Goal: Navigation & Orientation: Find specific page/section

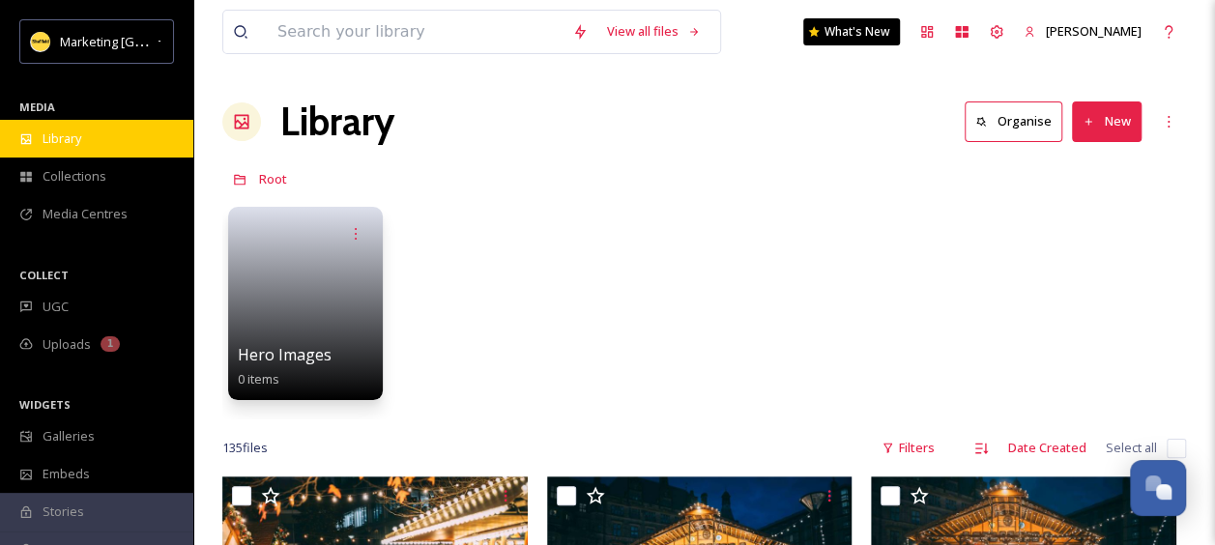
click at [49, 131] on span "Library" at bounding box center [62, 139] width 39 height 18
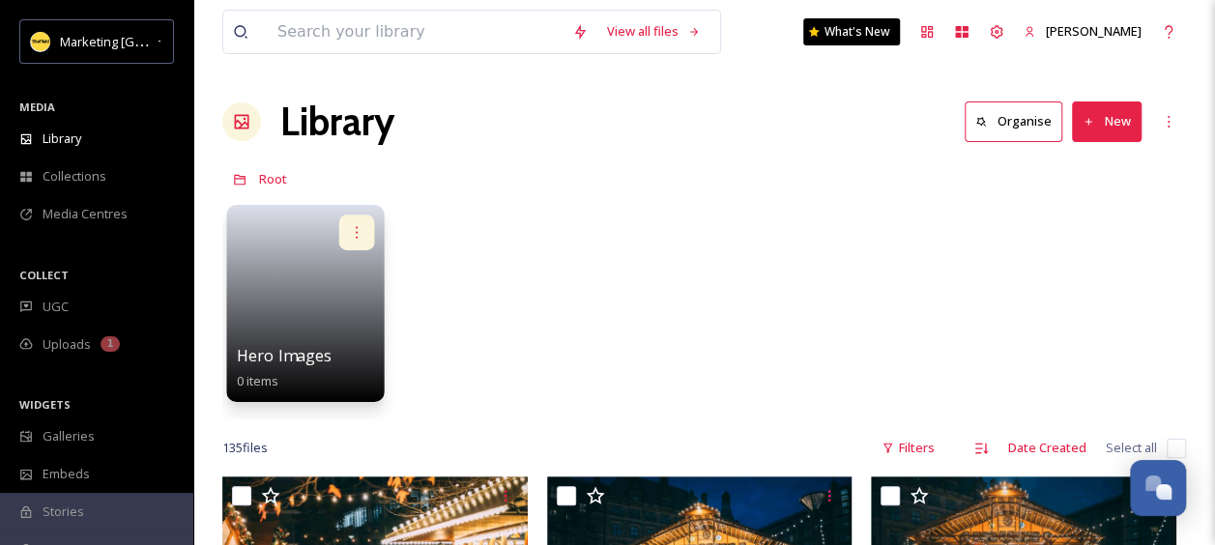
click at [356, 232] on icon at bounding box center [357, 232] width 2 height 12
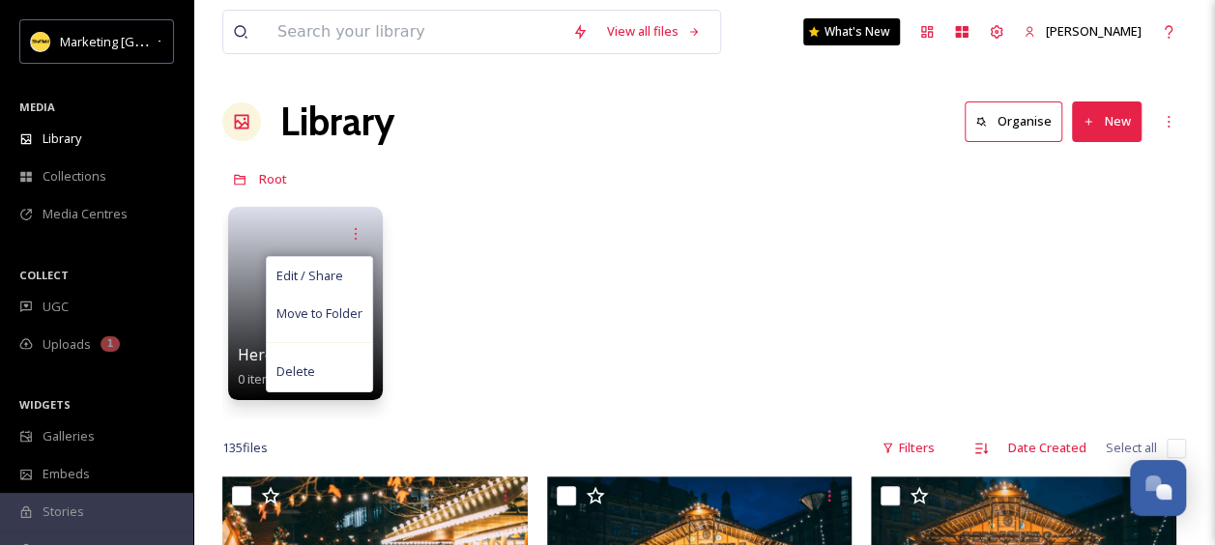
click at [711, 319] on div "Edit / Share Move to Folder Delete Hero Images 0 items" at bounding box center [704, 308] width 964 height 222
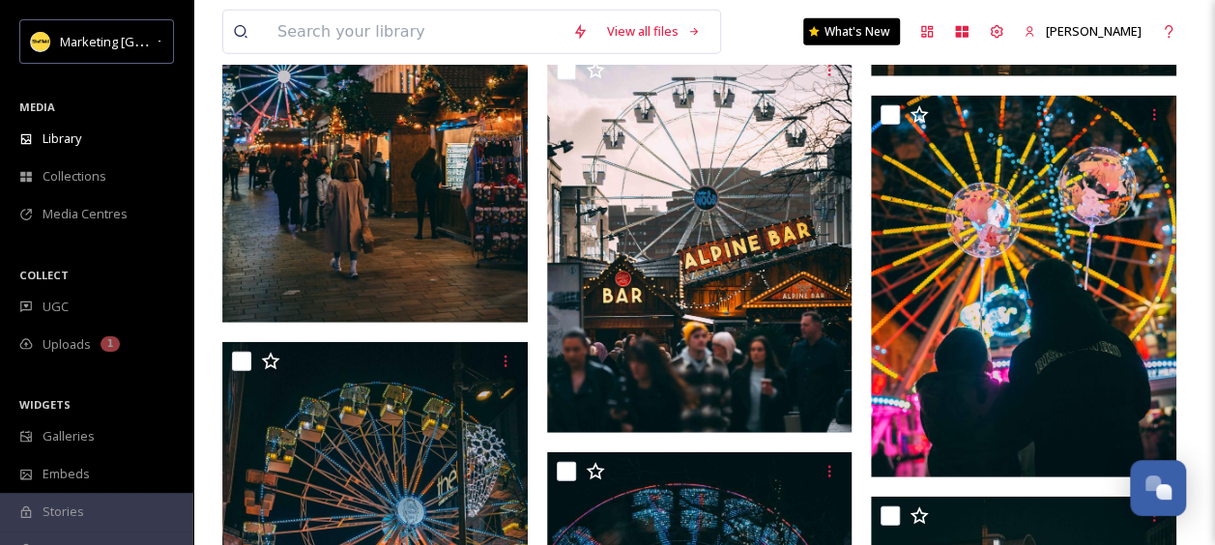
scroll to position [2467, 0]
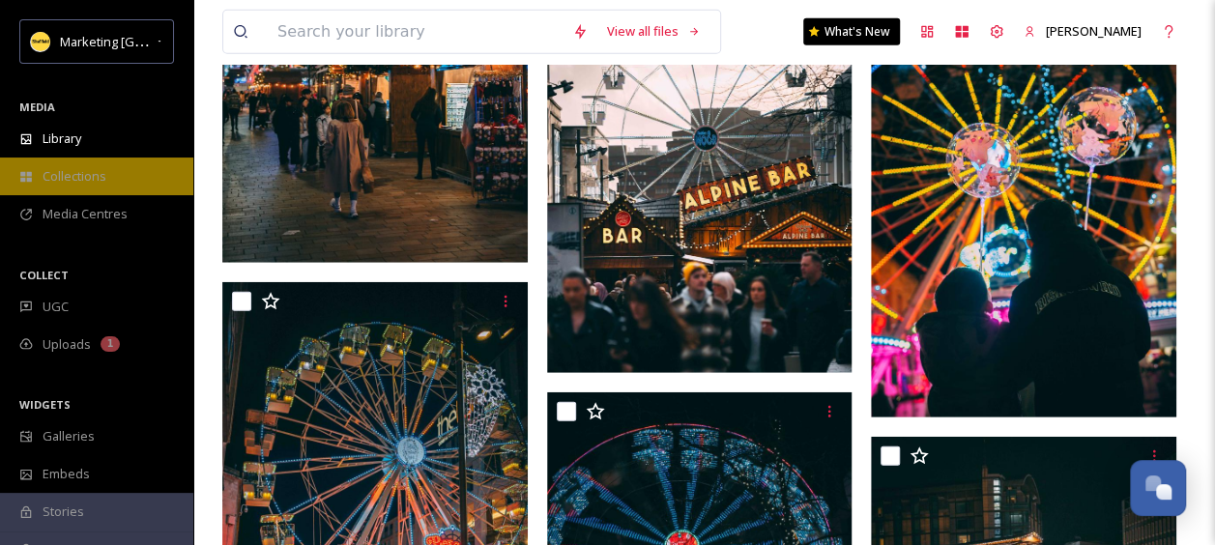
click at [79, 164] on div "Collections" at bounding box center [96, 177] width 193 height 38
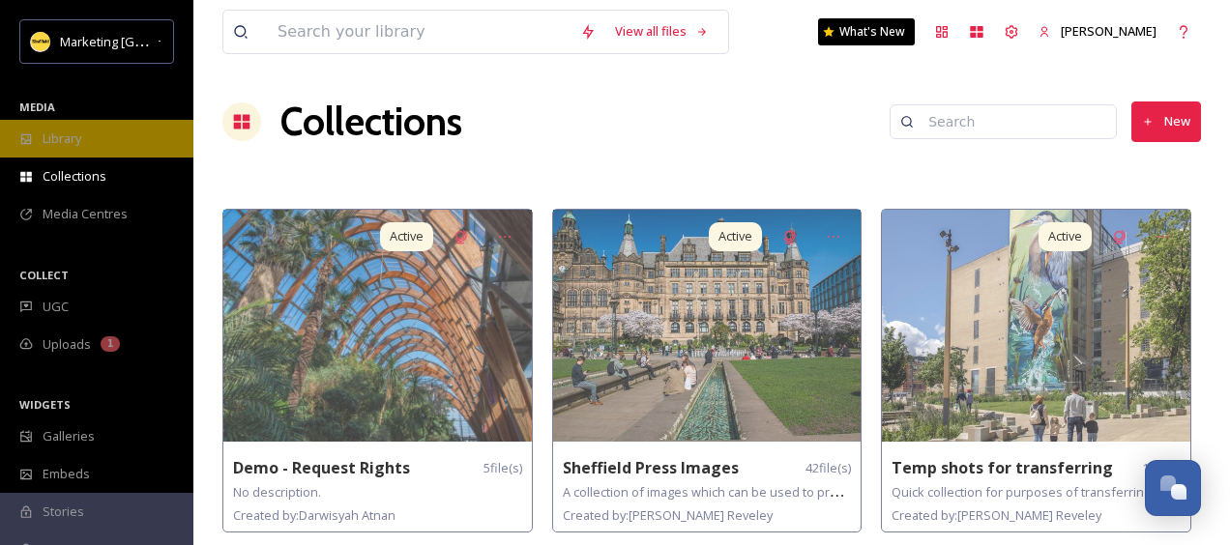
click at [66, 137] on span "Library" at bounding box center [62, 139] width 39 height 18
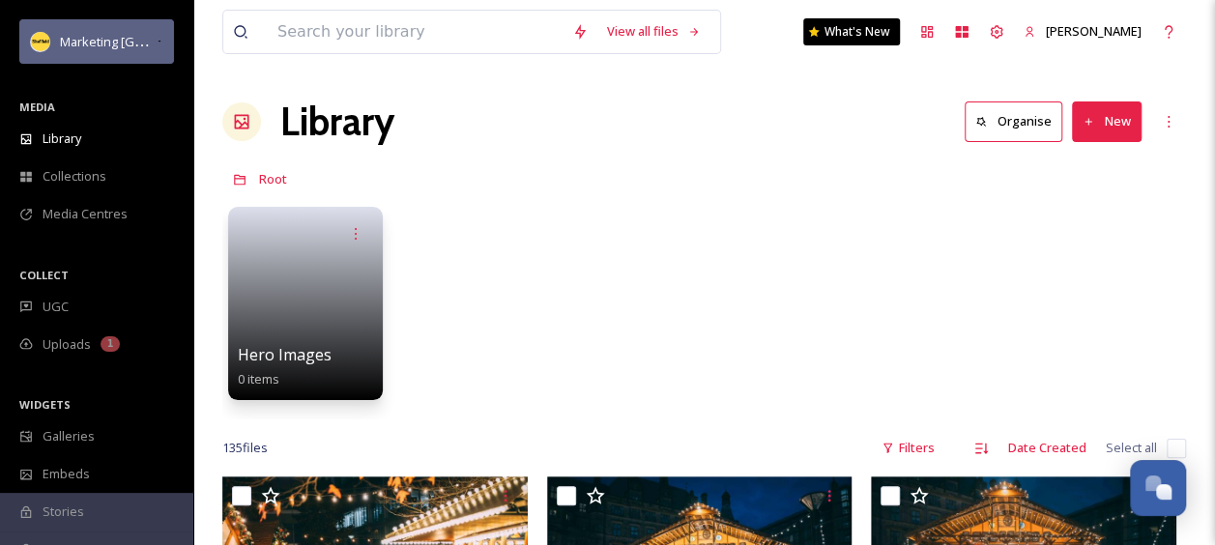
click at [82, 42] on span "Marketing [GEOGRAPHIC_DATA]" at bounding box center [152, 41] width 184 height 18
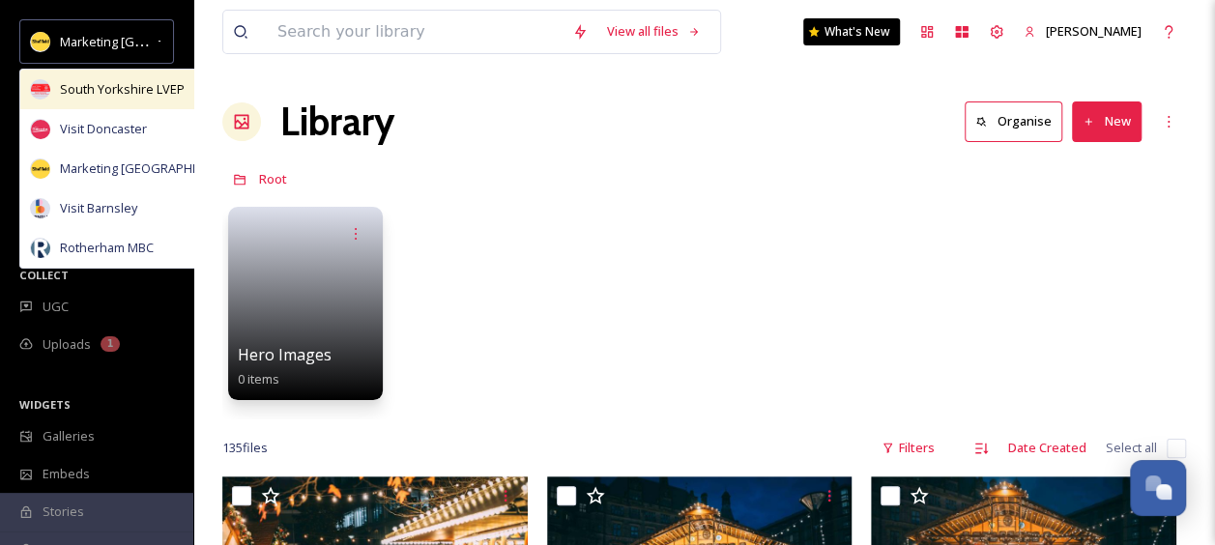
click at [83, 92] on span "South Yorkshire LVEP" at bounding box center [122, 89] width 125 height 18
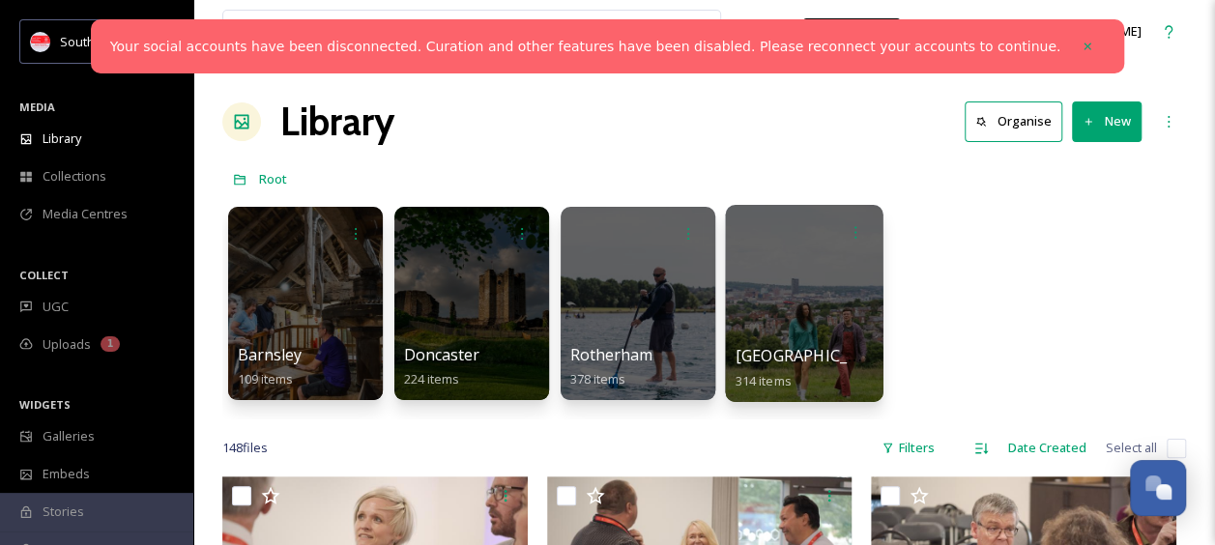
click at [828, 302] on div at bounding box center [804, 303] width 158 height 197
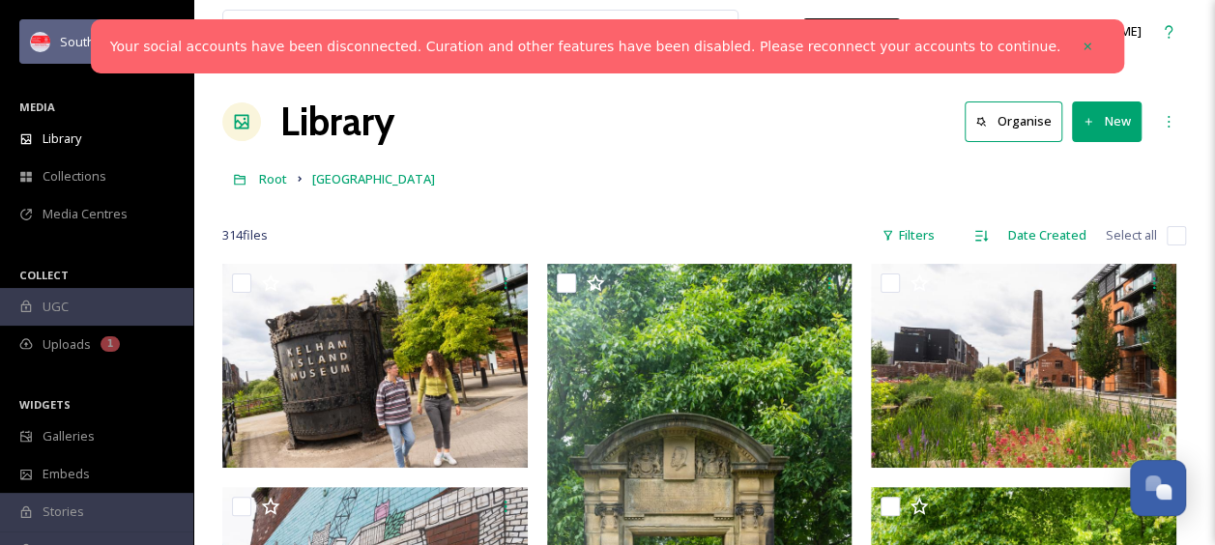
click at [88, 33] on div "South Yorkshire LVEP" at bounding box center [106, 41] width 92 height 23
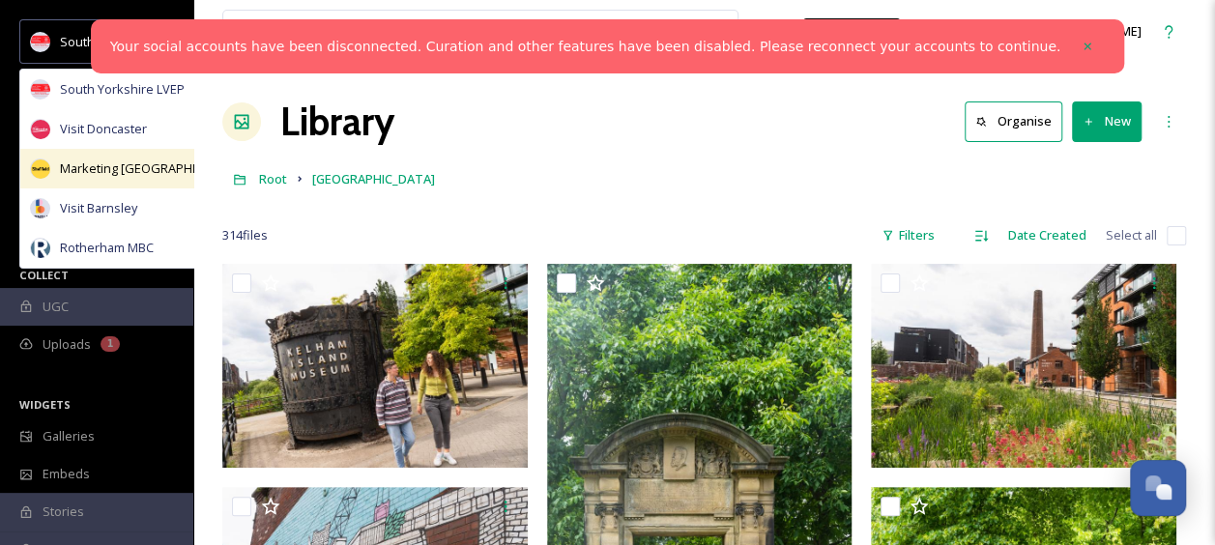
click at [82, 168] on span "Marketing [GEOGRAPHIC_DATA]" at bounding box center [152, 169] width 184 height 18
